Goal: Information Seeking & Learning: Learn about a topic

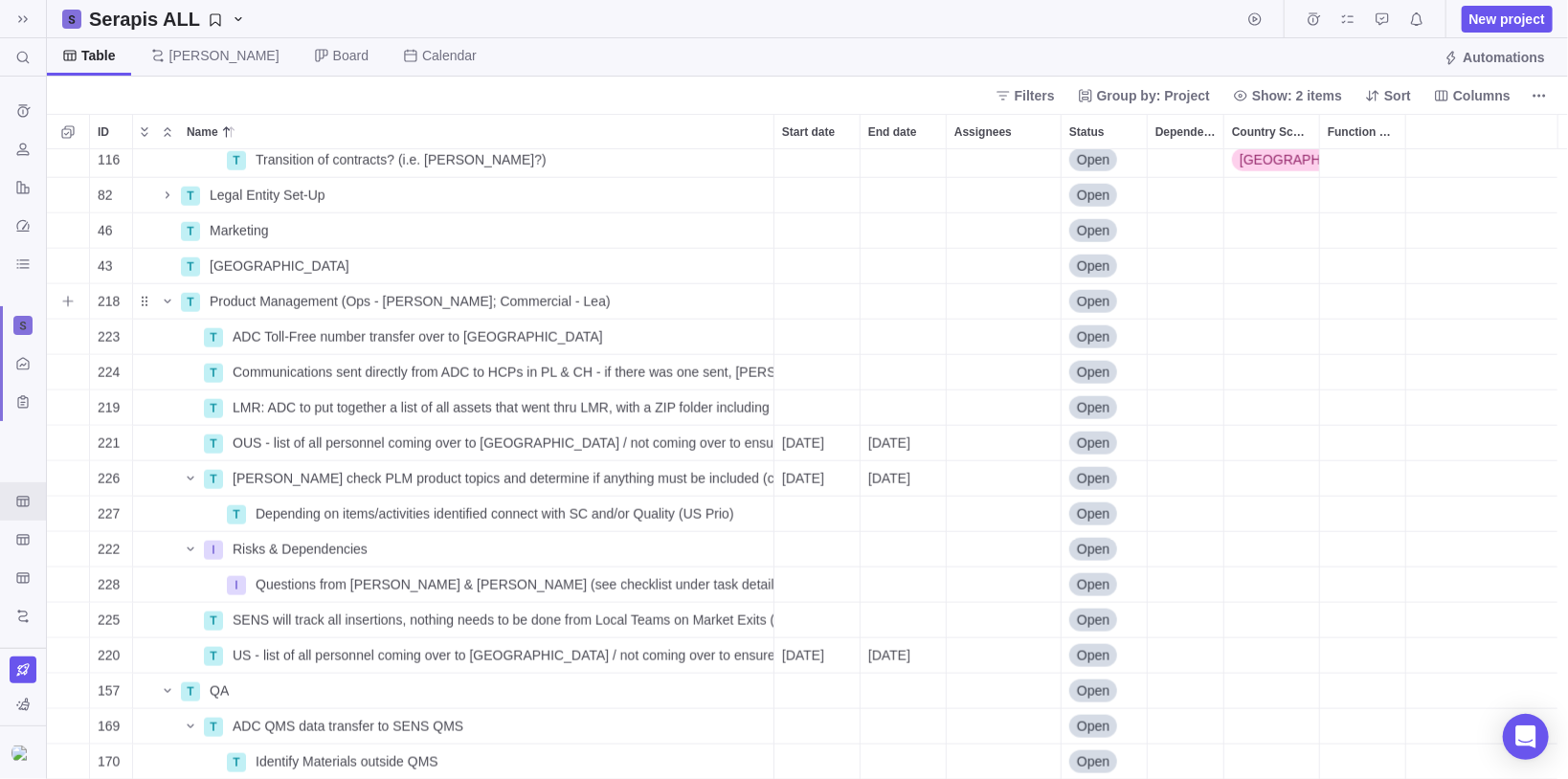
scroll to position [1148, 0]
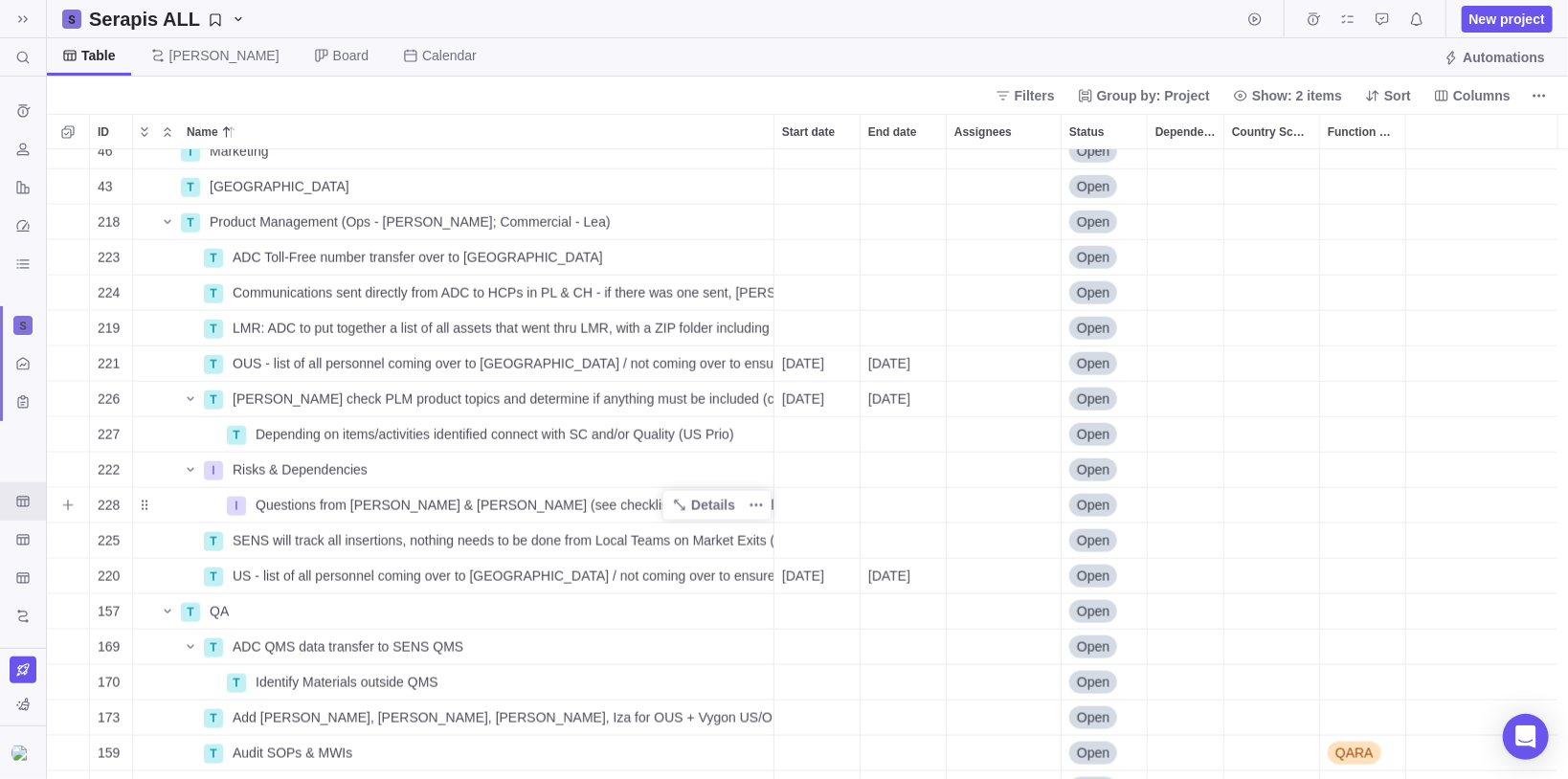
click at [317, 501] on span "Questions from [PERSON_NAME] & [PERSON_NAME] (see checklist under task details)" at bounding box center [514, 506] width 518 height 19
click at [173, 509] on div "46 T Marketing Details Open 43 T Poland Details Open 218 T Product Management (…" at bounding box center [808, 465] width 1522 height 631
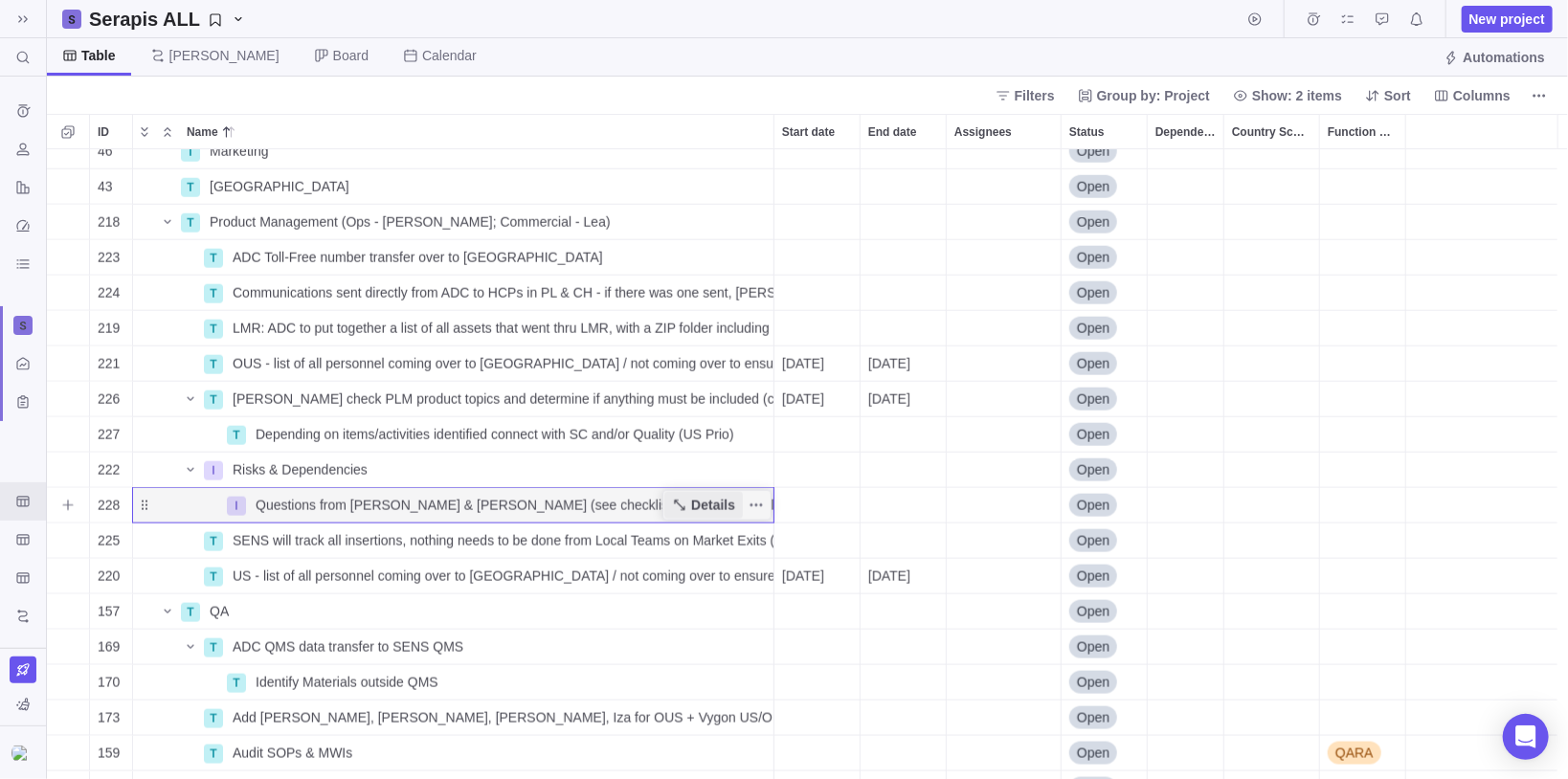
click at [720, 510] on span "Details" at bounding box center [713, 506] width 44 height 19
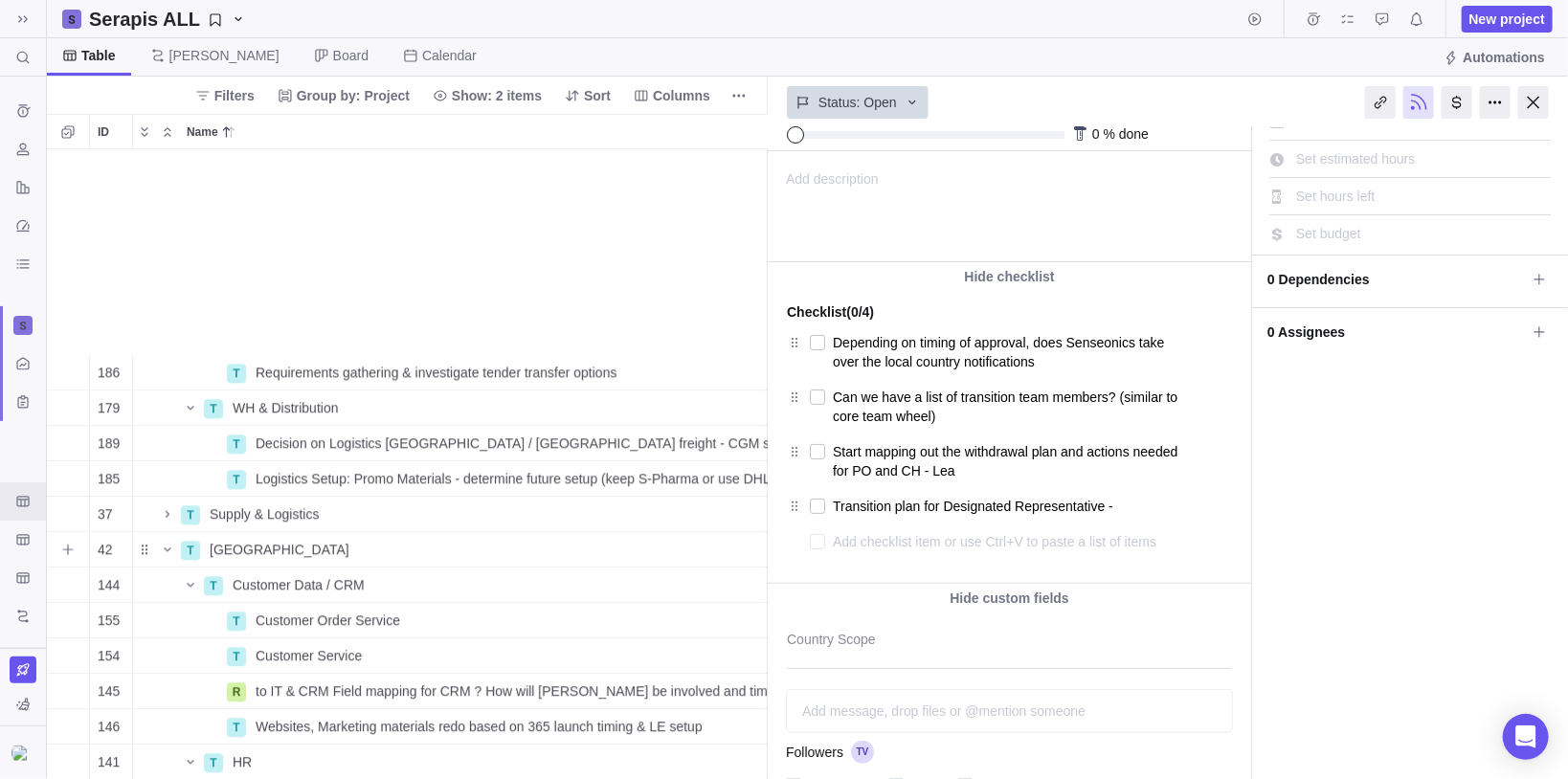
scroll to position [2680, 16]
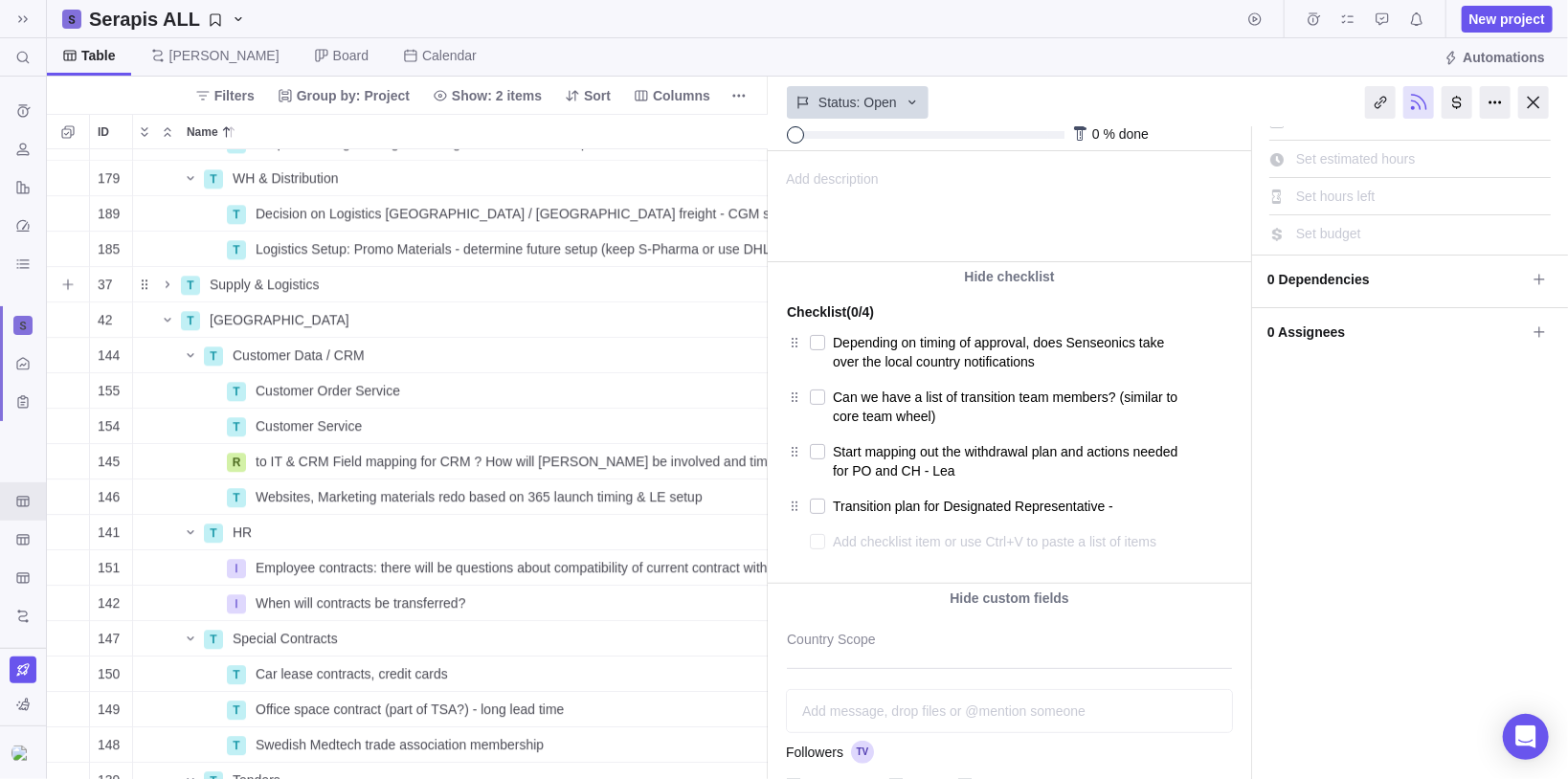
click at [164, 276] on icon "Name" at bounding box center [168, 284] width 15 height 15
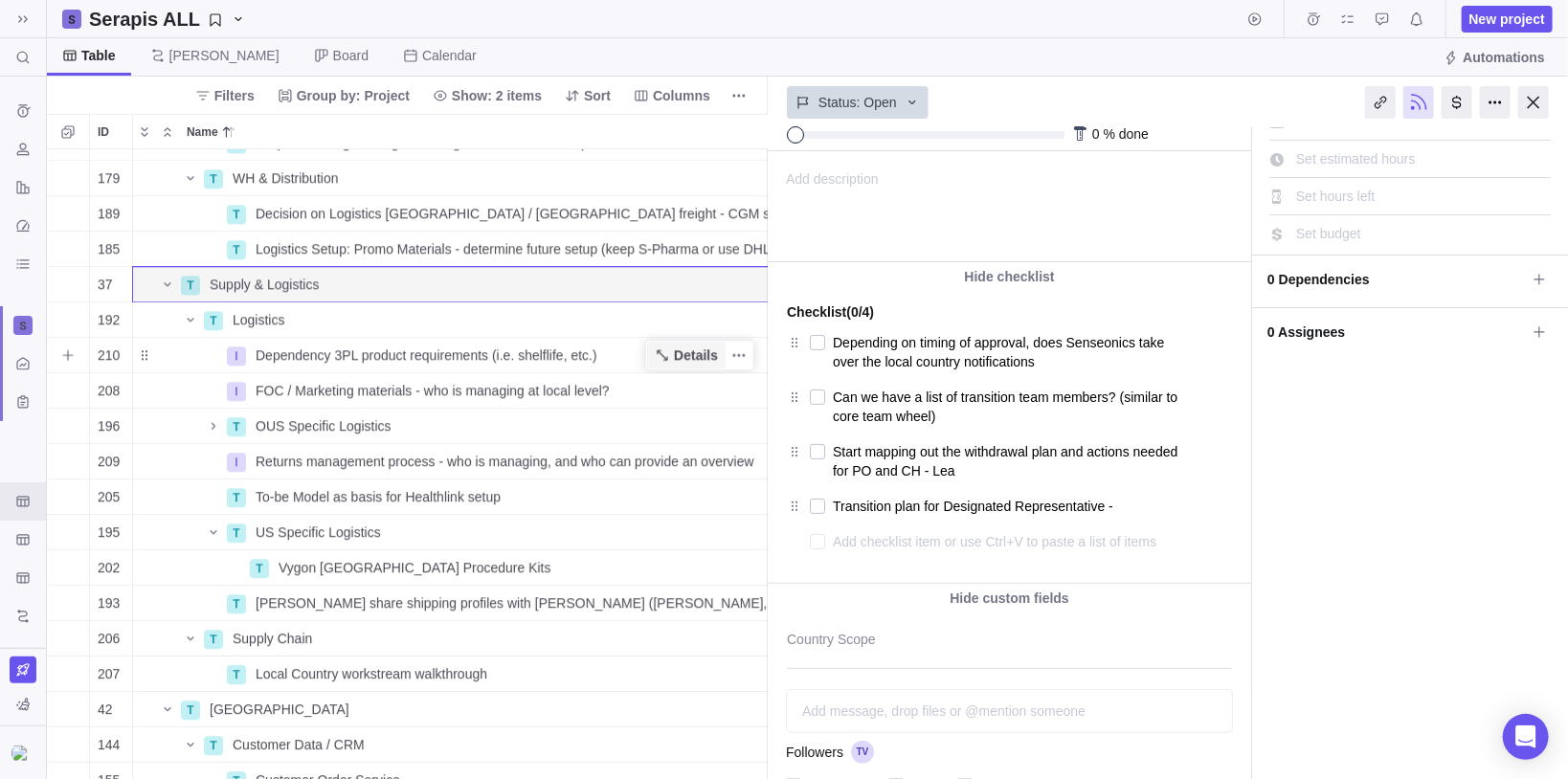
click at [675, 354] on span "Details" at bounding box center [686, 355] width 79 height 27
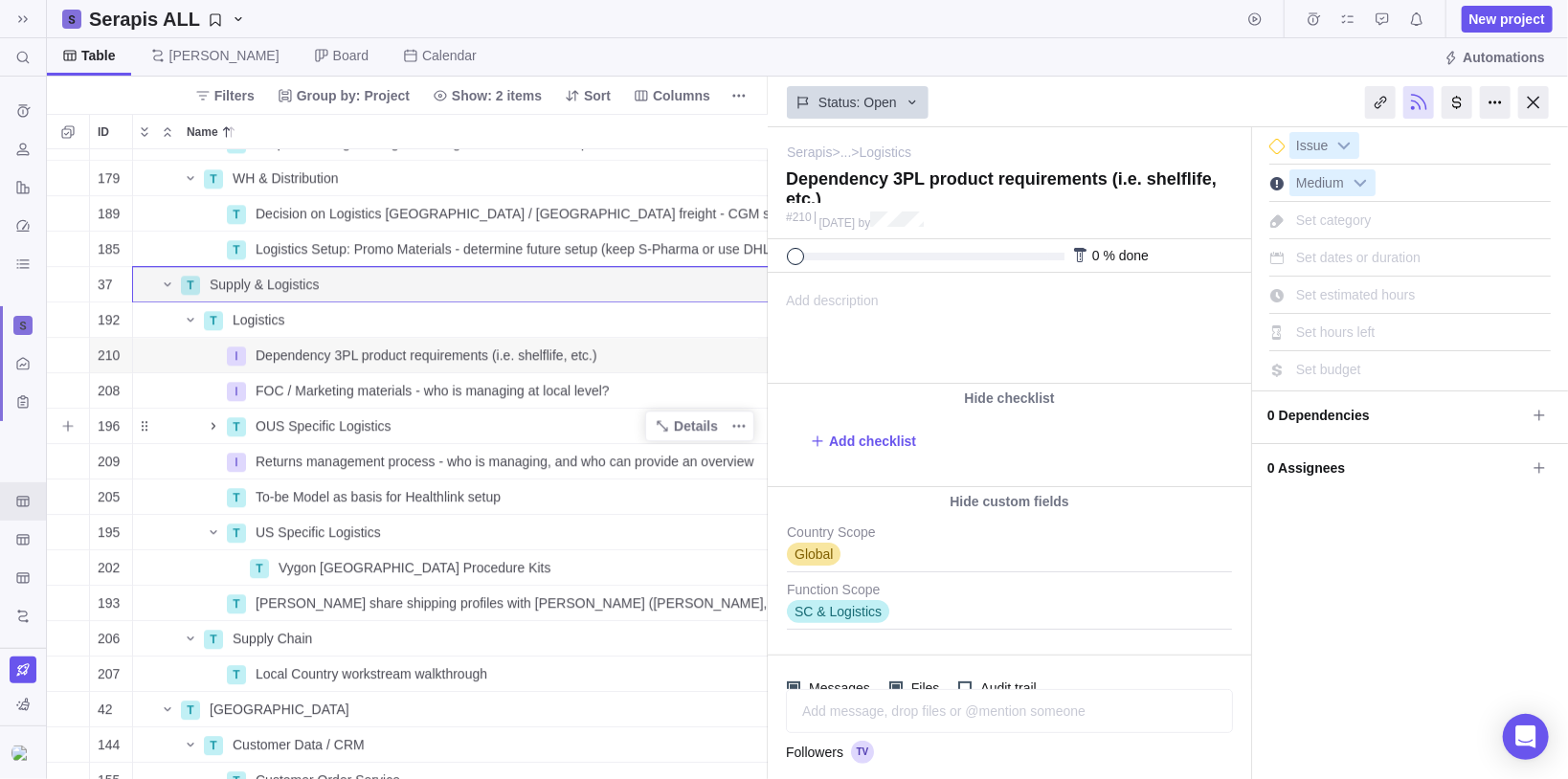
click at [208, 425] on icon "Name" at bounding box center [214, 426] width 15 height 15
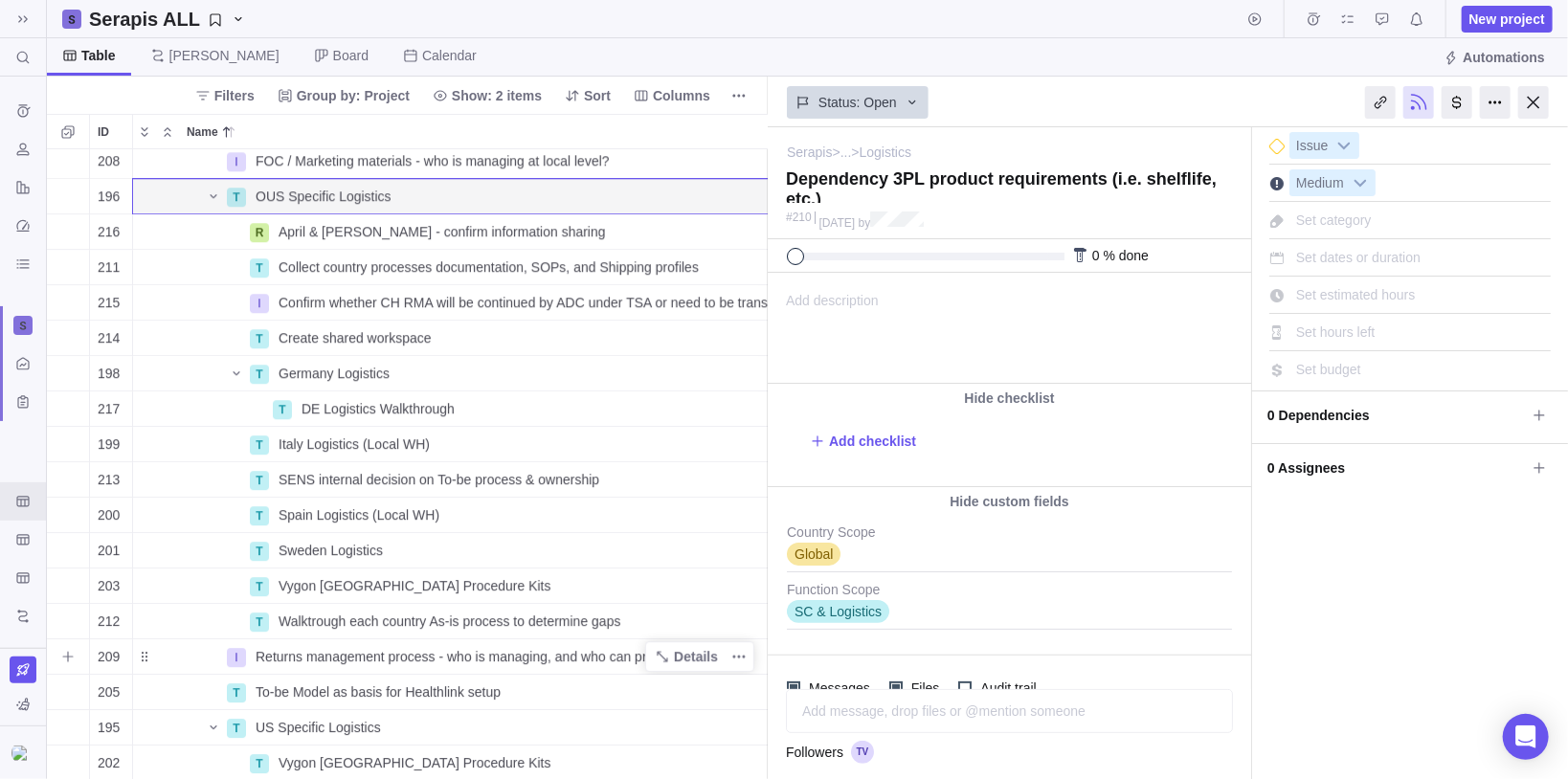
scroll to position [2986, 16]
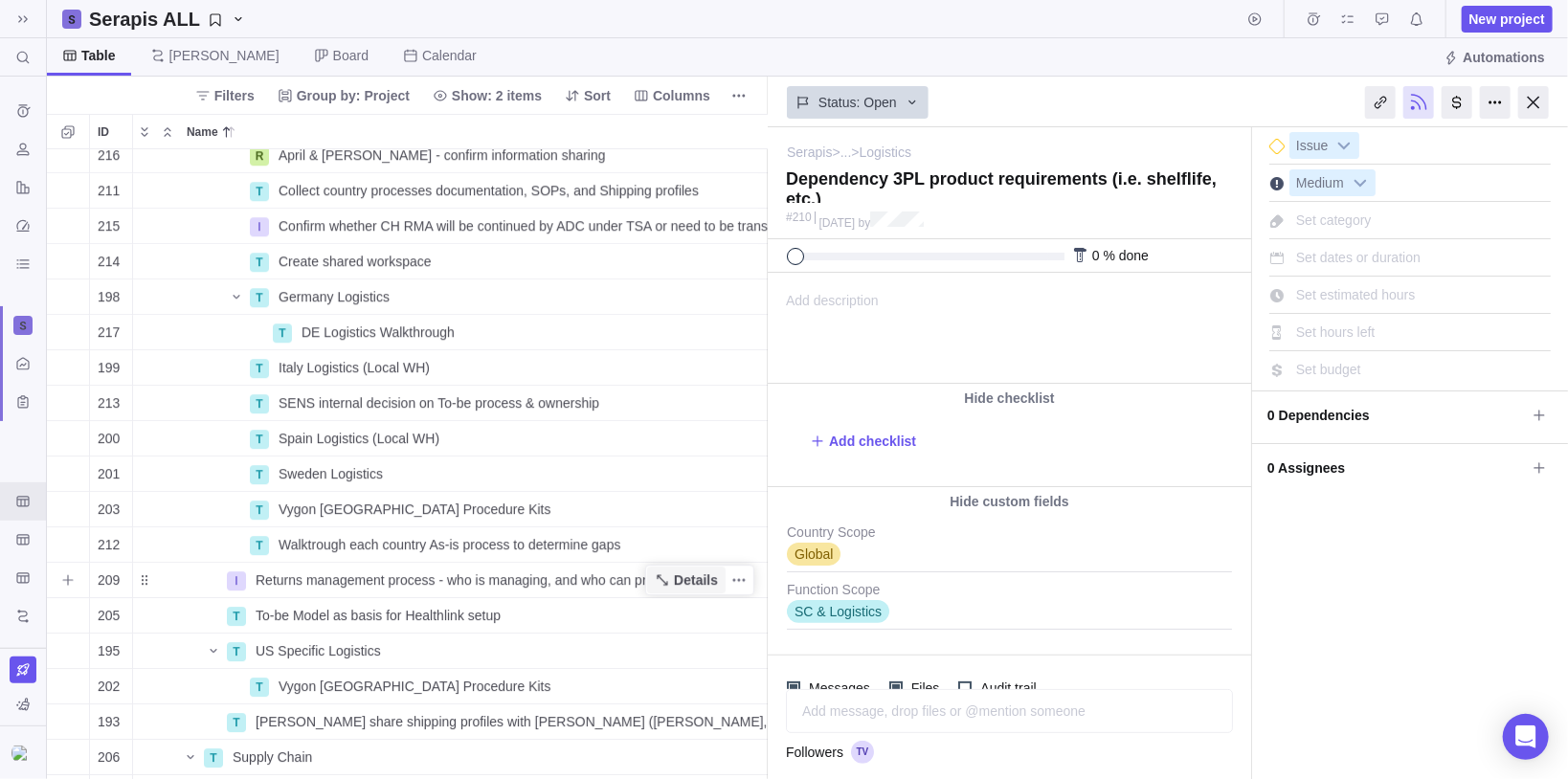
click at [696, 584] on span "Details" at bounding box center [696, 580] width 44 height 19
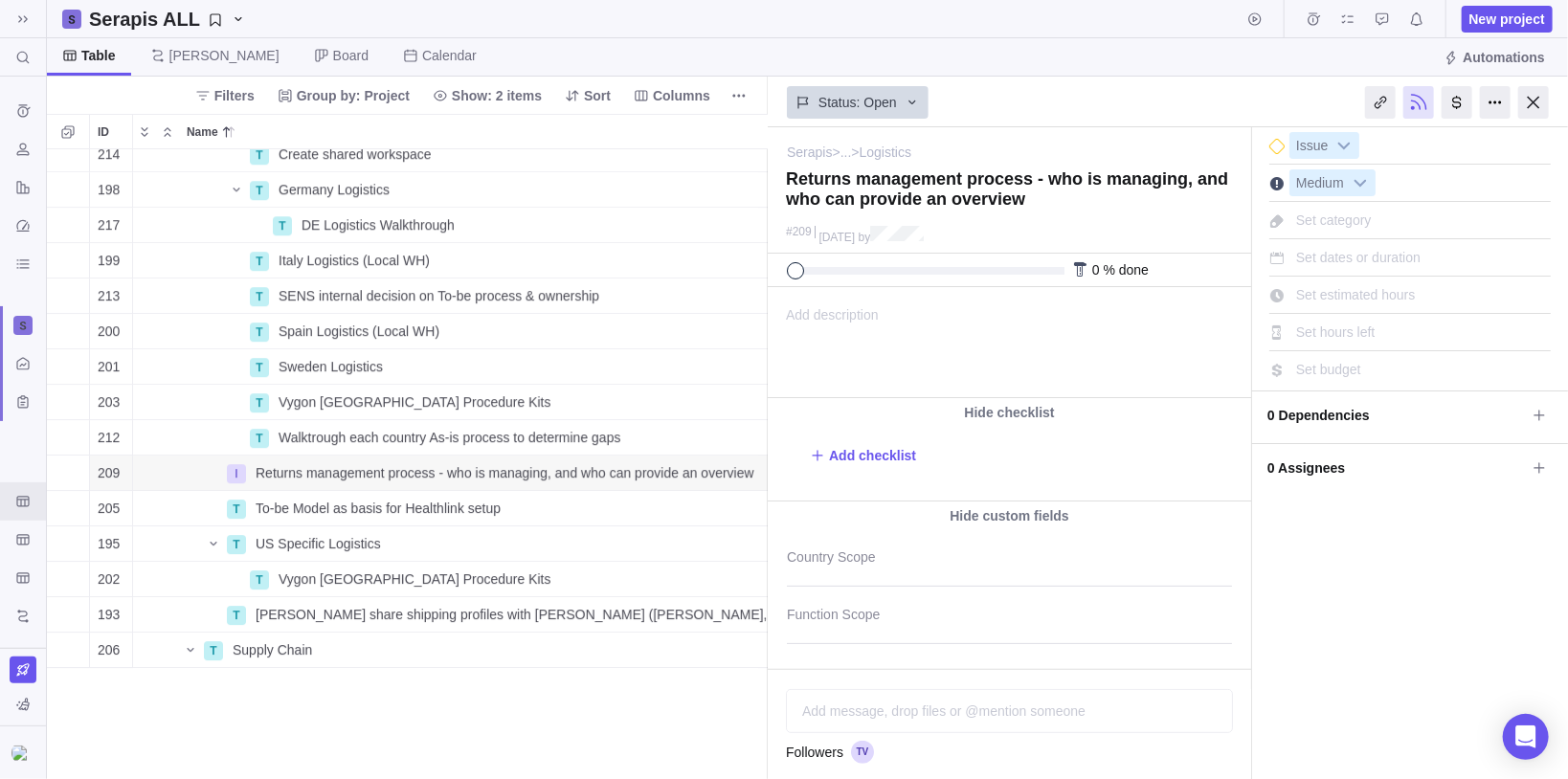
scroll to position [2940, 16]
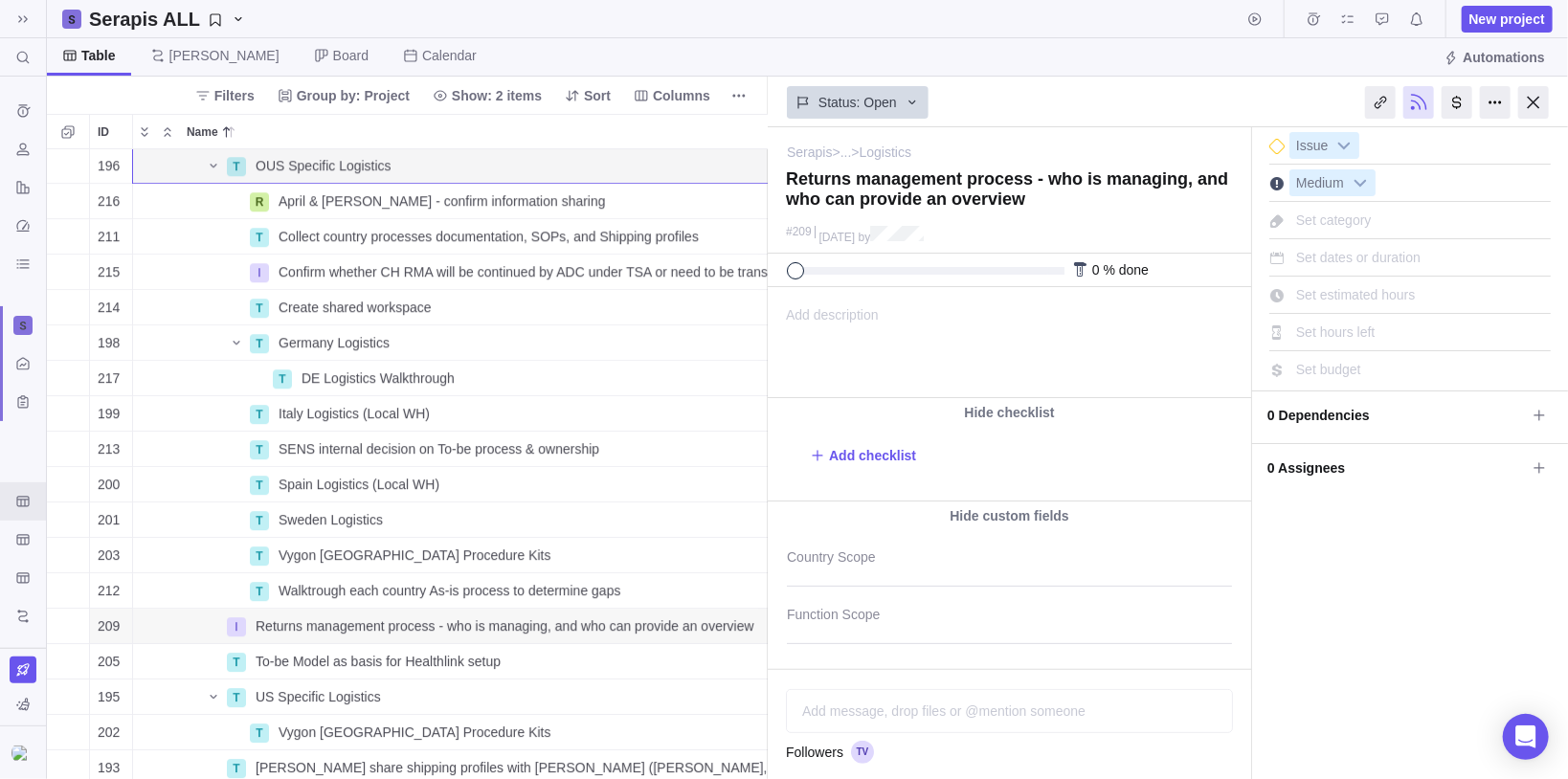
click at [864, 58] on div "Table [PERSON_NAME] Board Calendar Automations" at bounding box center [807, 58] width 1521 height 38
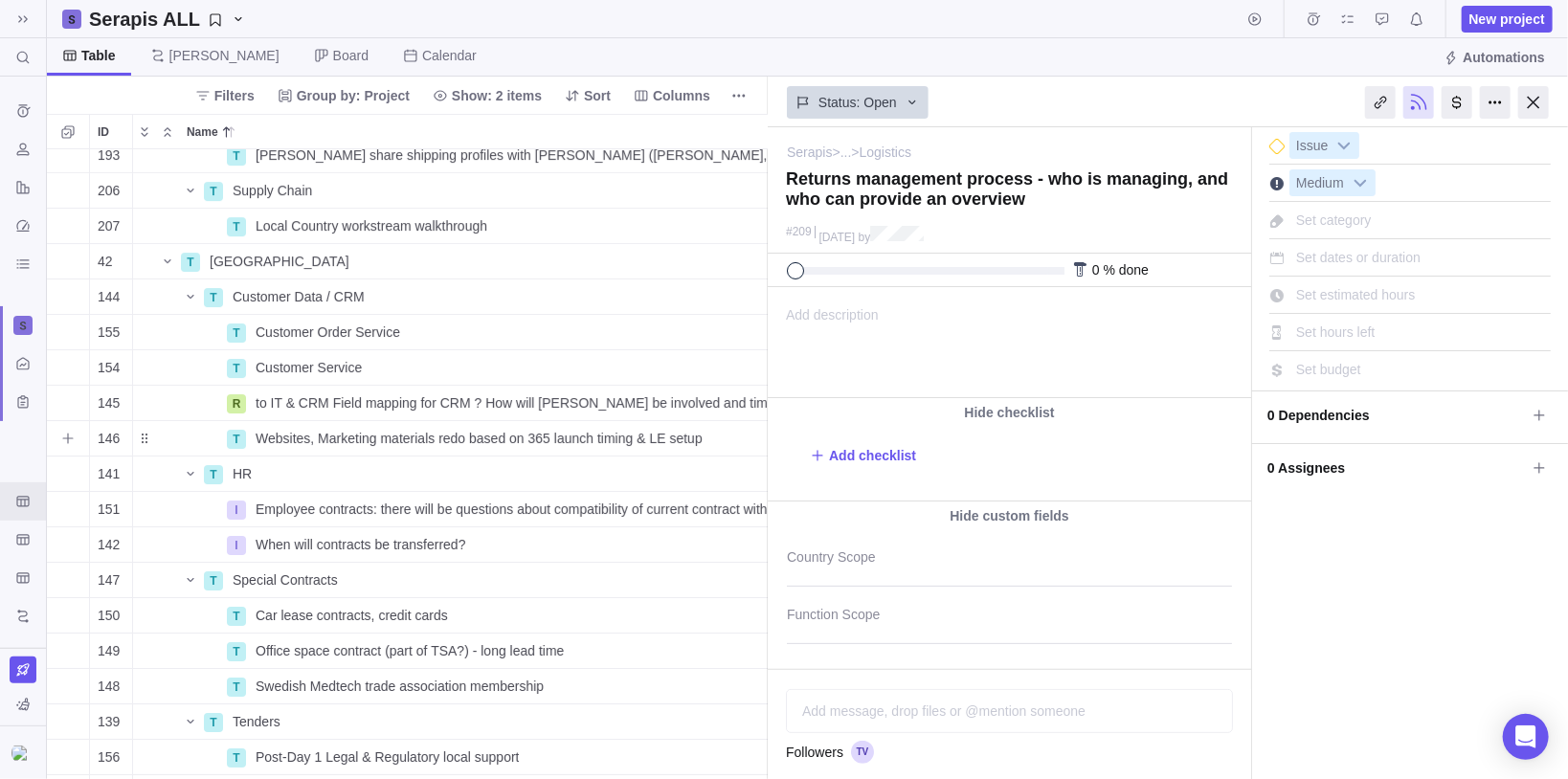
scroll to position [3706, 16]
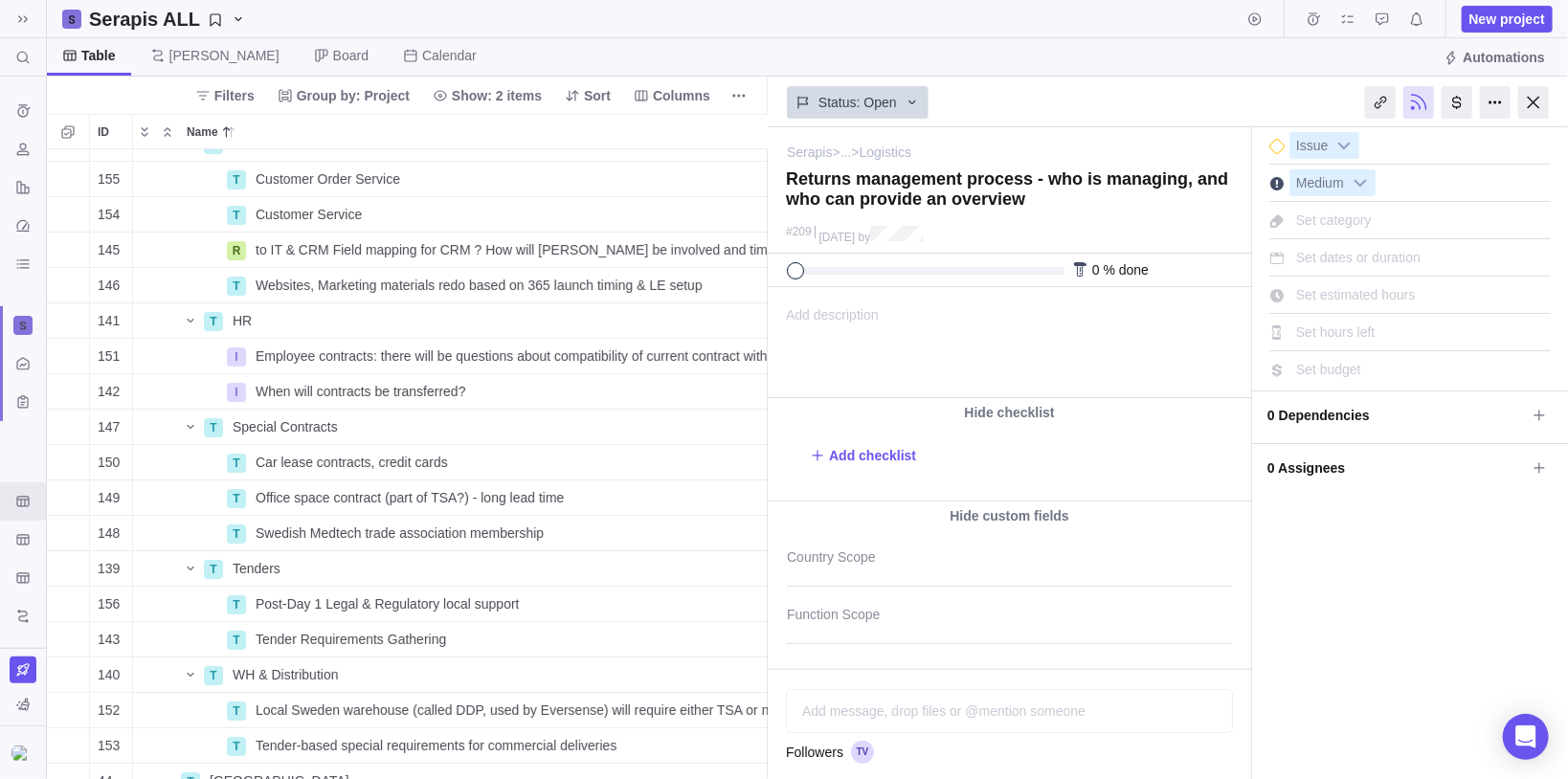
click at [644, 33] on div "Serapis ALL New project" at bounding box center [807, 19] width 1521 height 38
